Goal: Transaction & Acquisition: Obtain resource

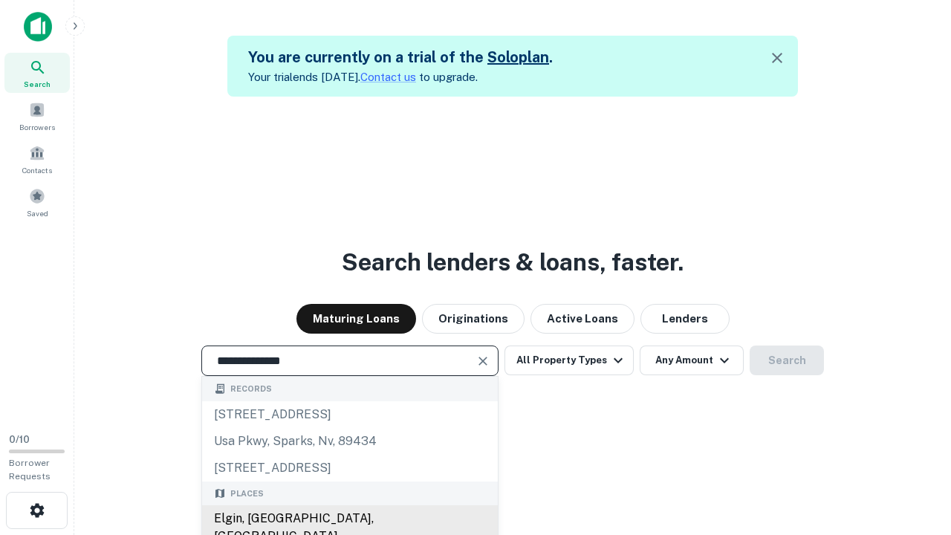
click at [349, 518] on div "Elgin, [GEOGRAPHIC_DATA], [GEOGRAPHIC_DATA]" at bounding box center [350, 527] width 296 height 45
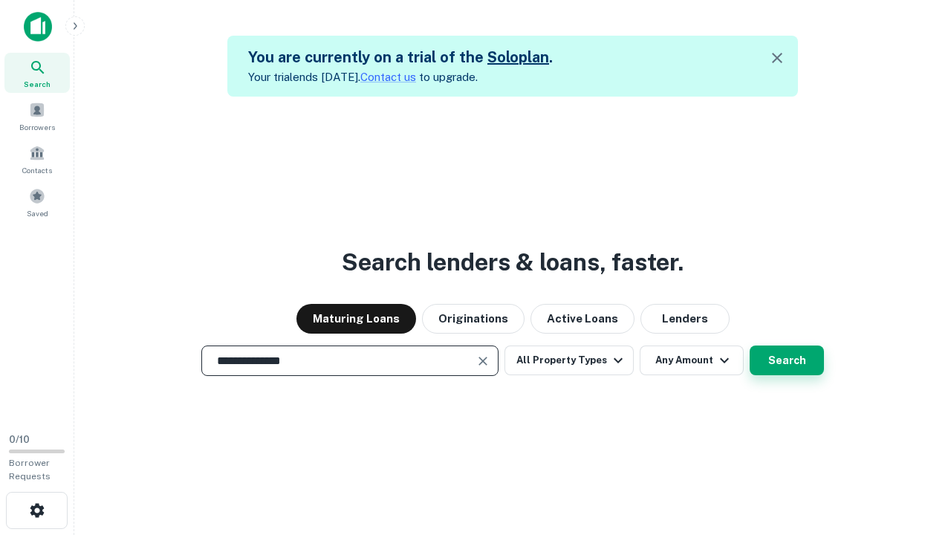
type input "**********"
click at [786, 360] on button "Search" at bounding box center [786, 360] width 74 height 30
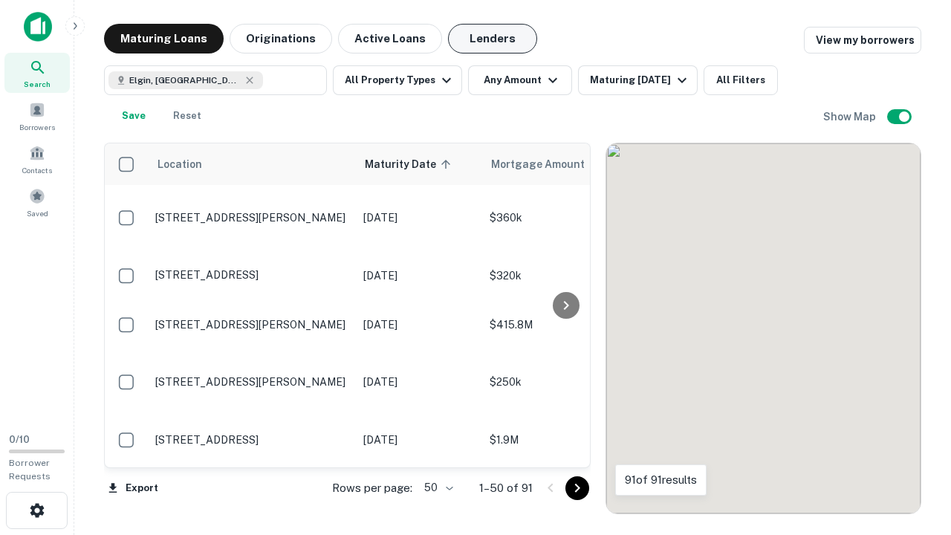
click at [492, 39] on button "Lenders" at bounding box center [492, 39] width 89 height 30
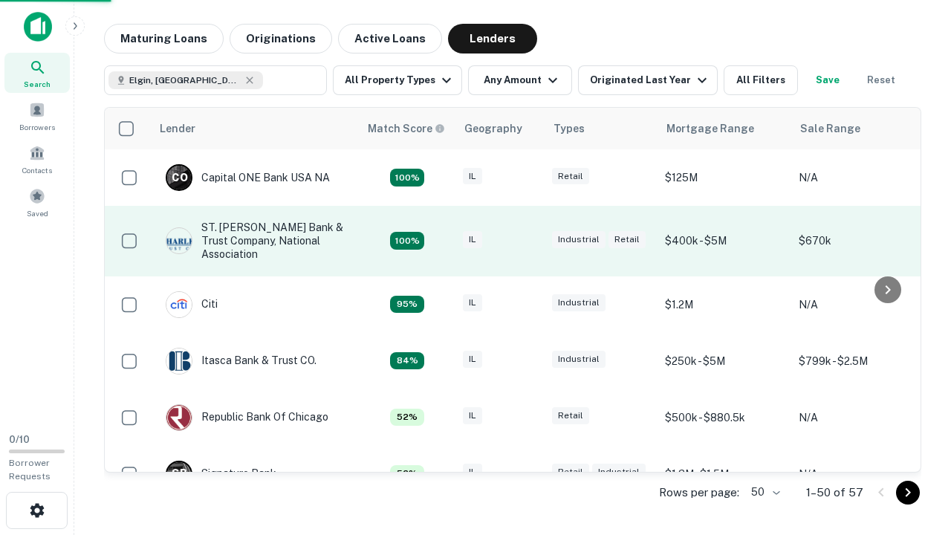
click at [527, 241] on div "IL" at bounding box center [500, 241] width 74 height 20
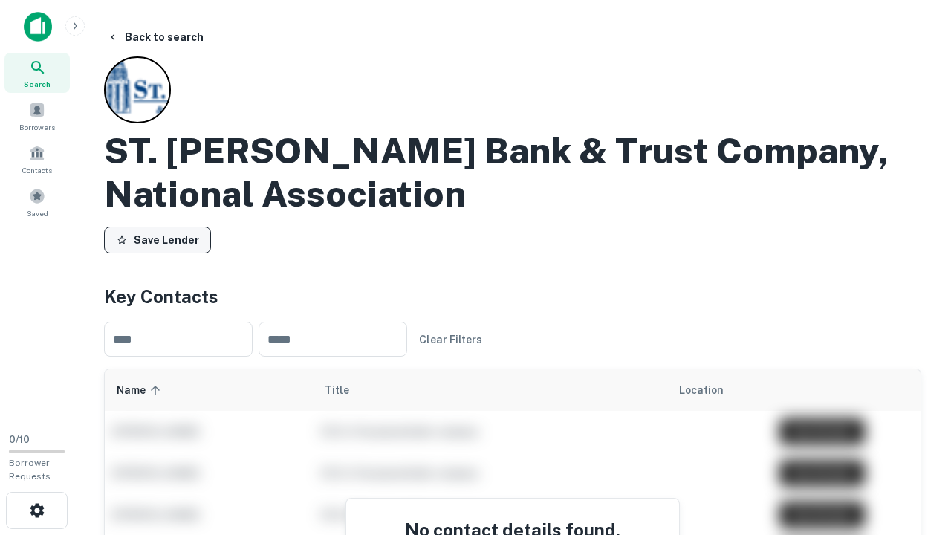
click at [157, 240] on button "Save Lender" at bounding box center [157, 240] width 107 height 27
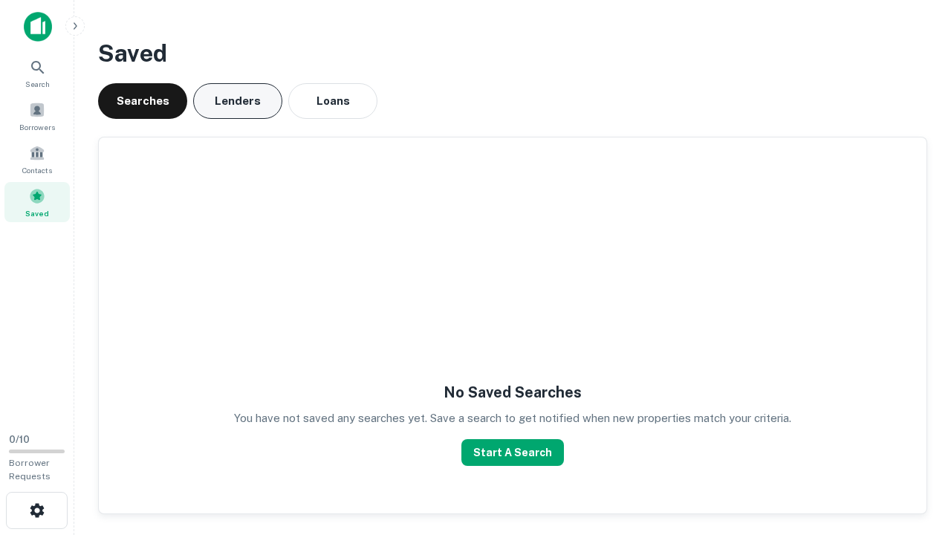
click at [238, 101] on button "Lenders" at bounding box center [237, 101] width 89 height 36
